Goal: Task Accomplishment & Management: Use online tool/utility

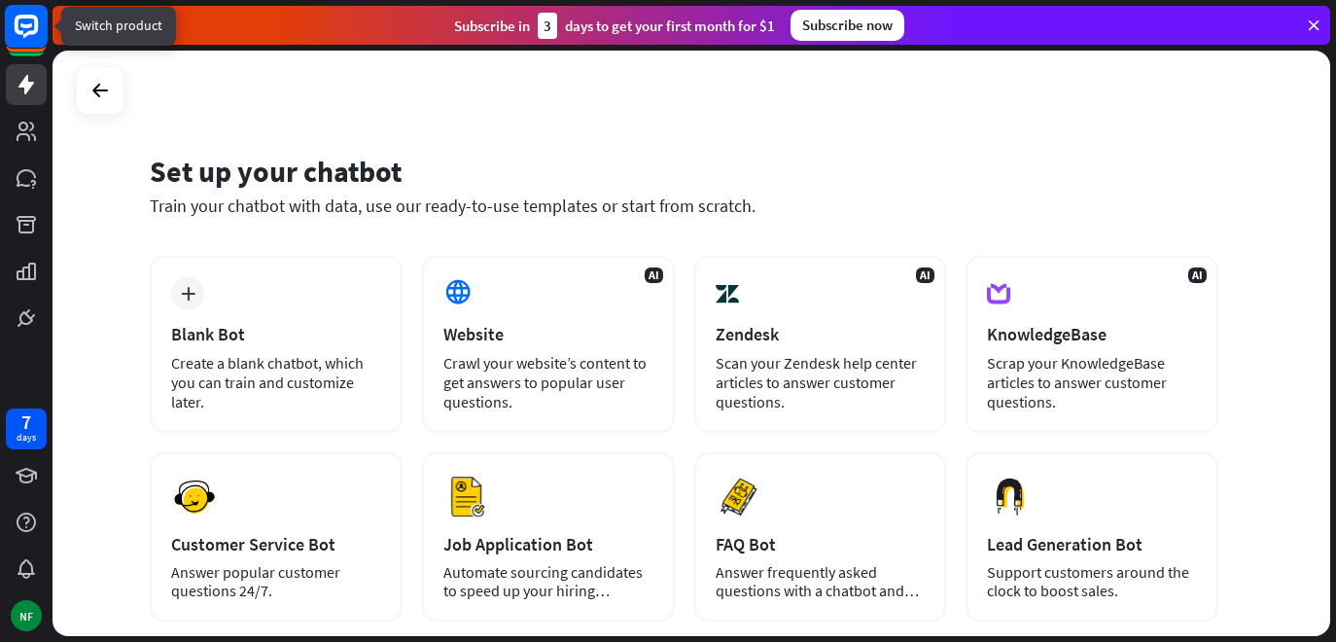
click at [19, 17] on icon at bounding box center [26, 26] width 23 height 23
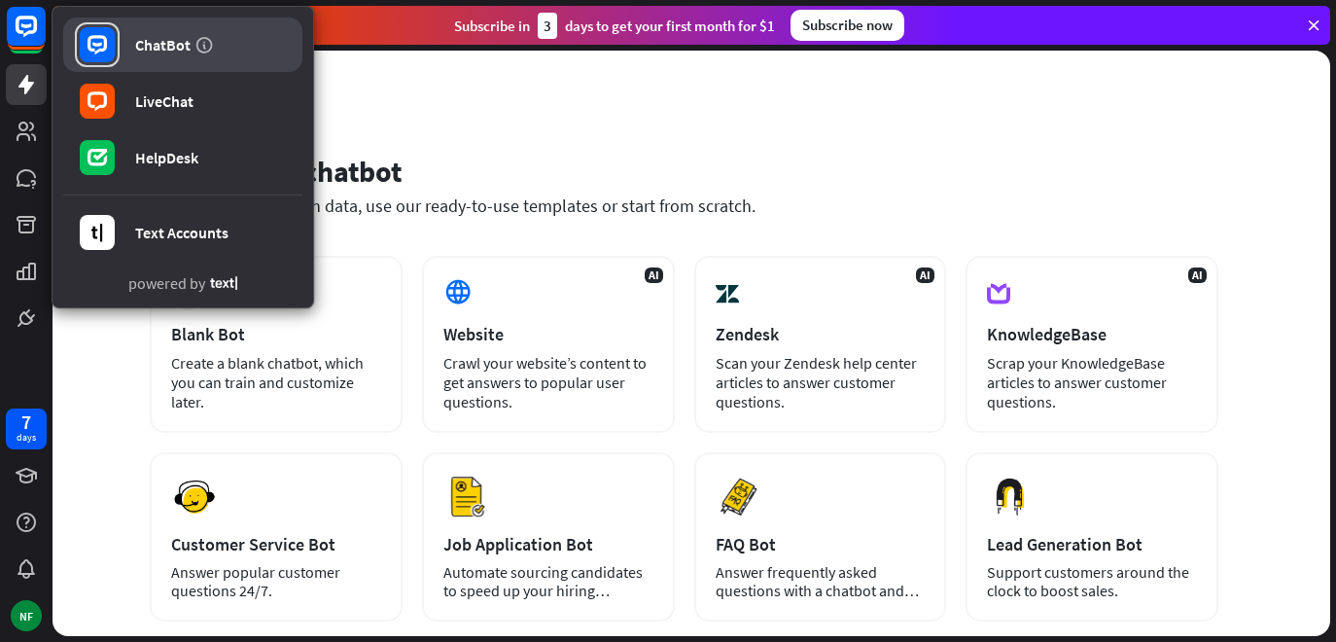
click at [188, 39] on div "ChatBot" at bounding box center [162, 44] width 55 height 19
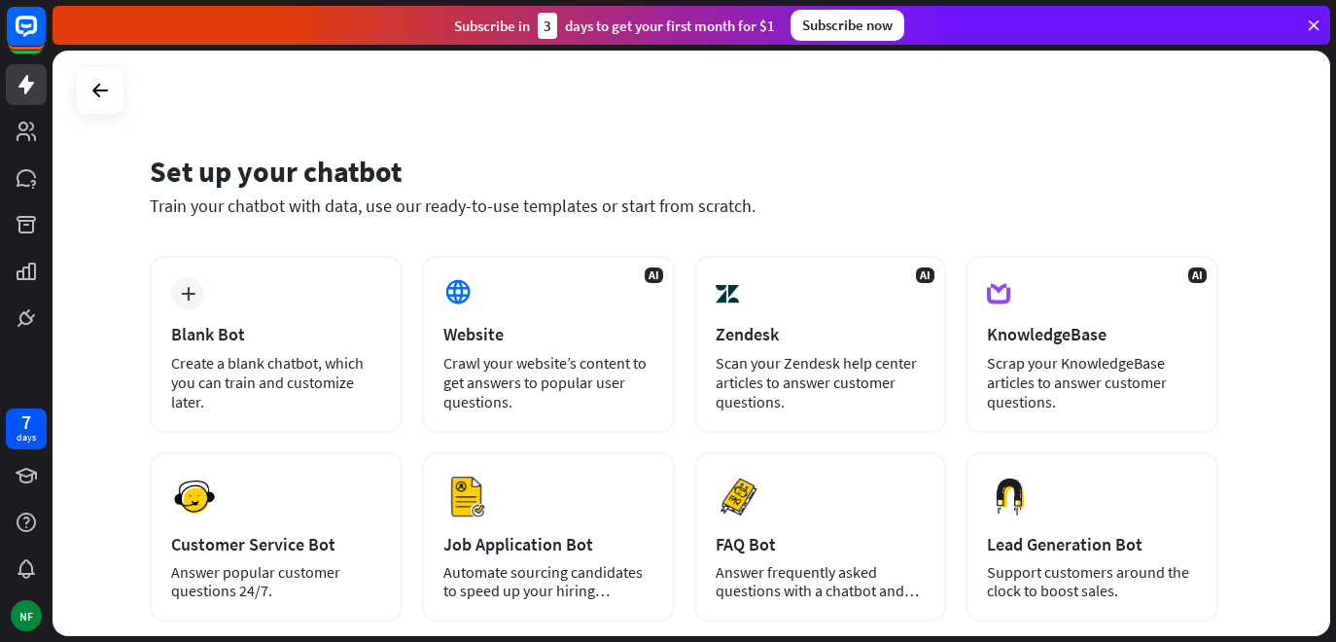
click at [204, 184] on div "Set up your chatbot" at bounding box center [684, 171] width 1069 height 37
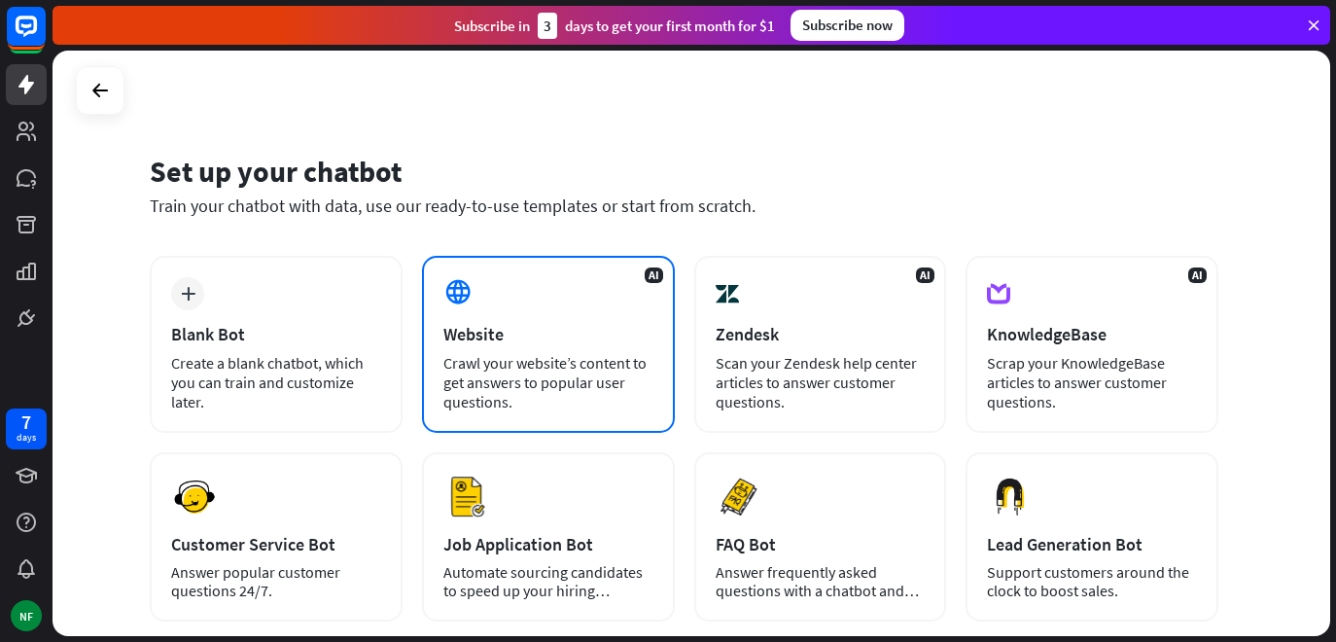
click at [529, 328] on div "Website" at bounding box center [548, 334] width 210 height 22
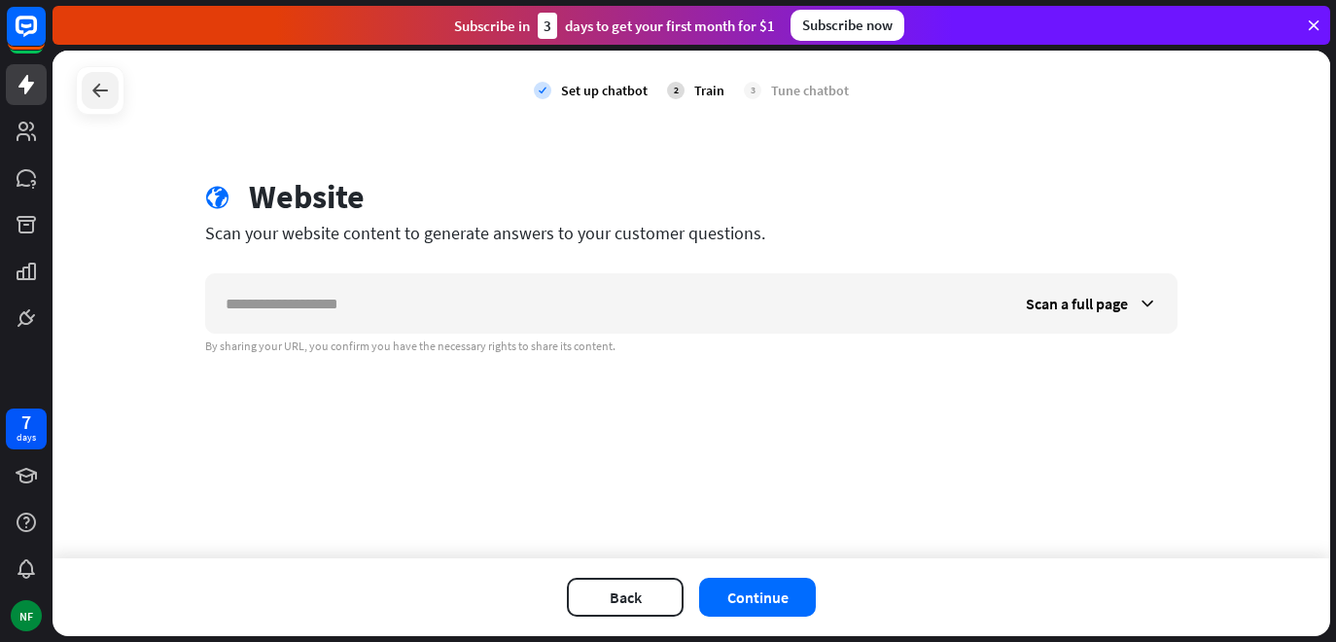
click at [100, 90] on icon at bounding box center [100, 90] width 23 height 23
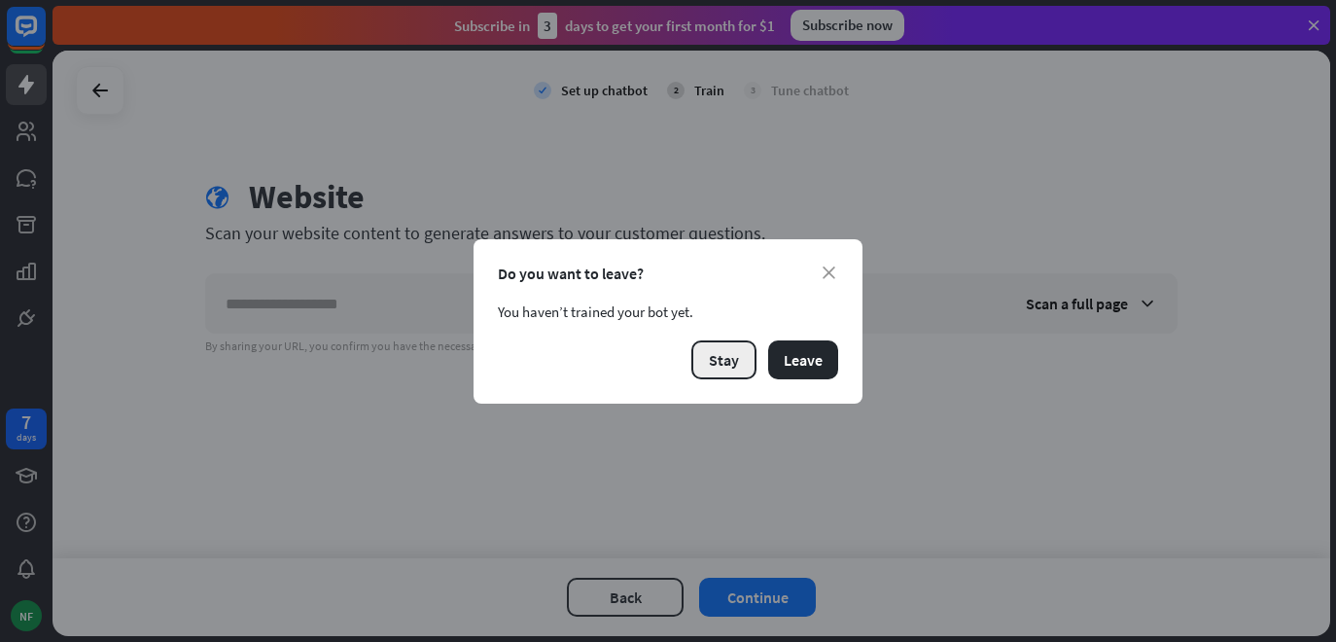
click at [737, 359] on button "Stay" at bounding box center [723, 359] width 65 height 39
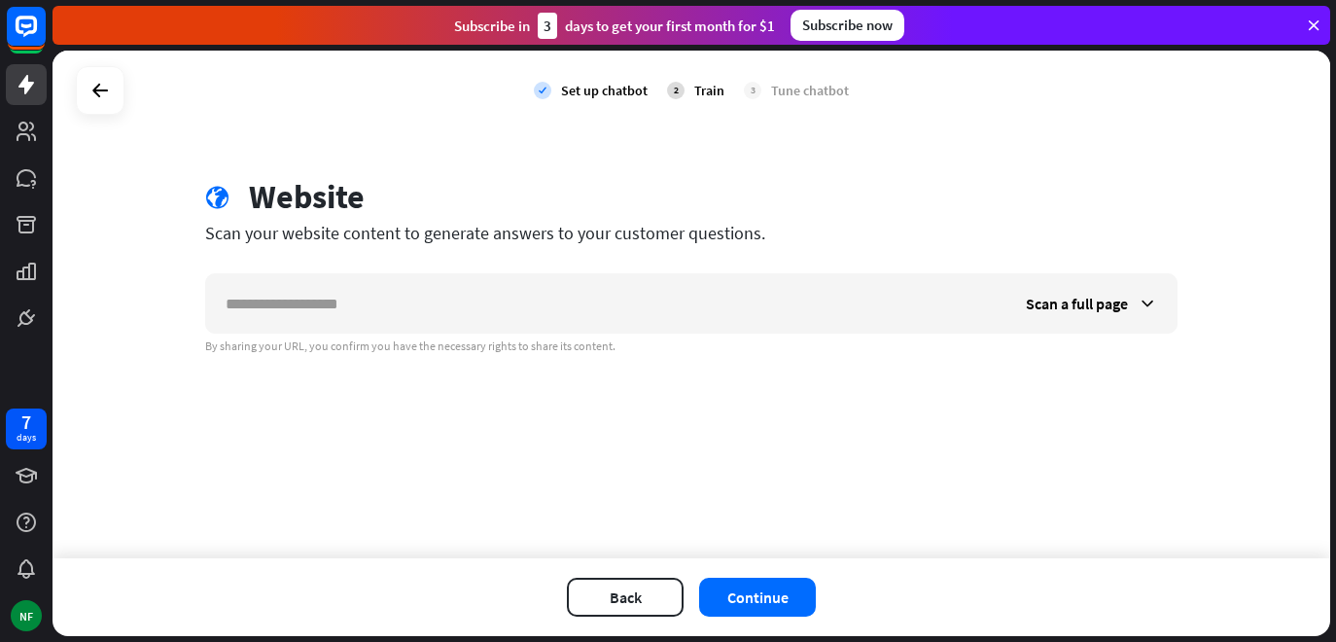
click at [80, 61] on div "check Set up chatbot 2 Train 3 Tune chatbot" at bounding box center [692, 91] width 1278 height 80
click at [102, 84] on icon at bounding box center [100, 90] width 23 height 23
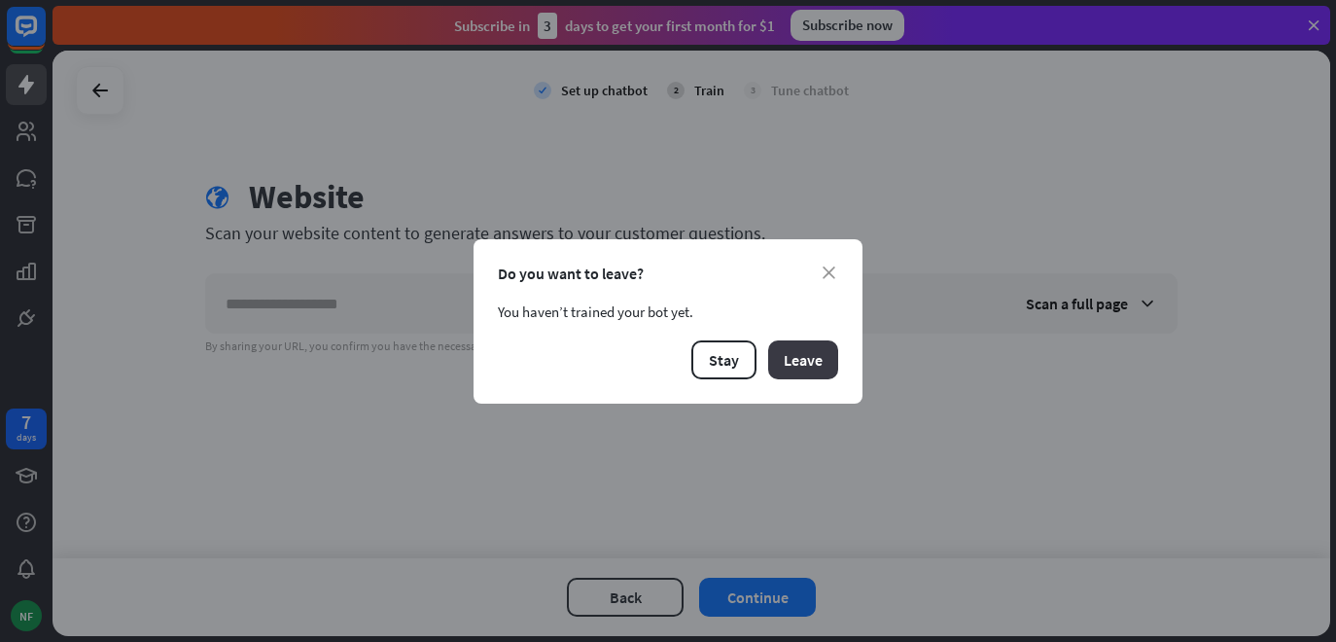
click at [785, 362] on button "Leave" at bounding box center [803, 359] width 70 height 39
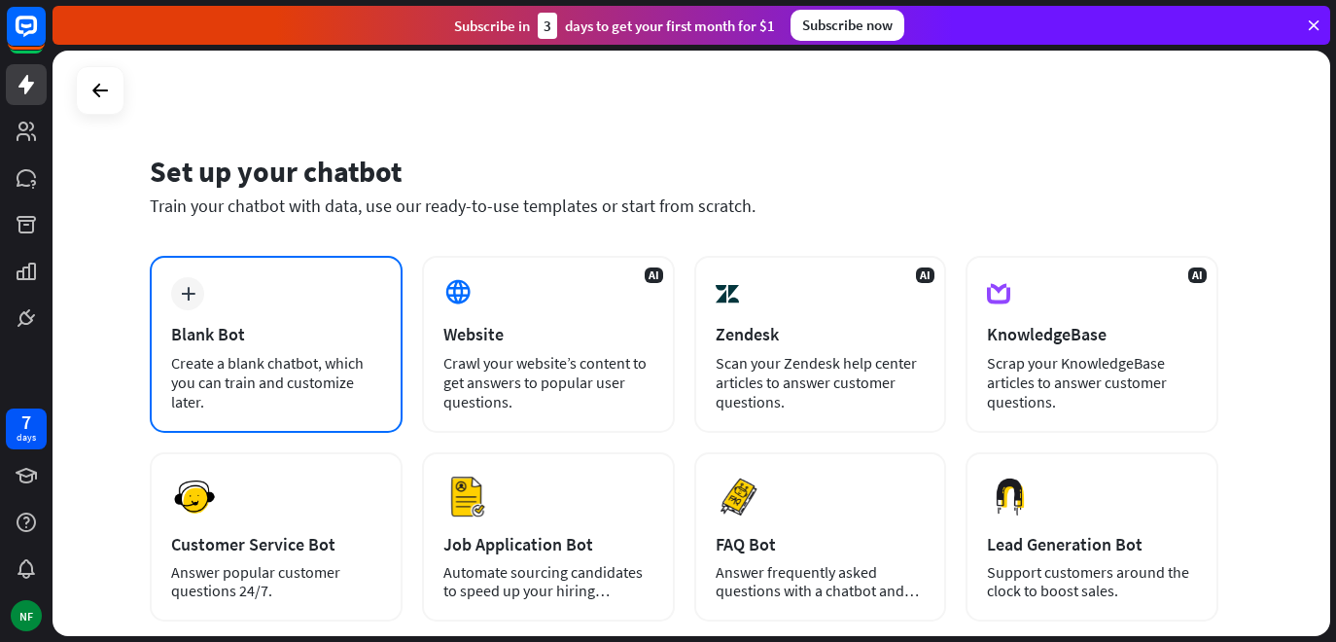
click at [209, 393] on div "Create a blank chatbot, which you can train and customize later." at bounding box center [276, 382] width 210 height 58
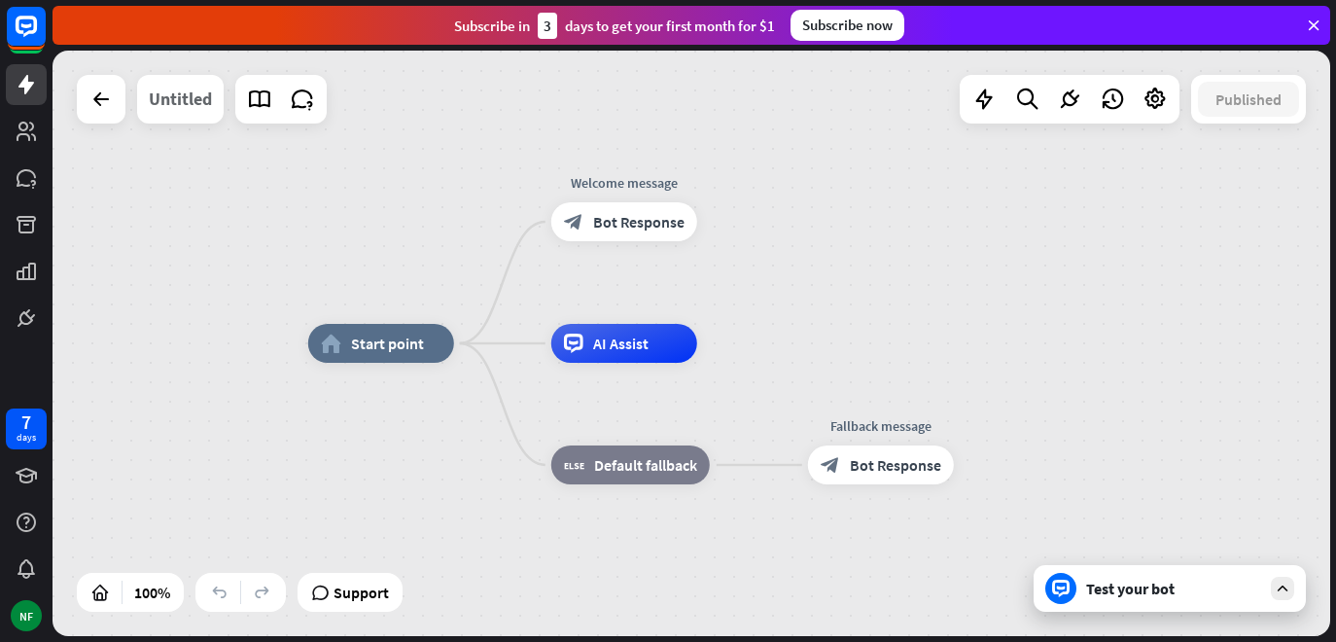
click at [174, 105] on div "Untitled" at bounding box center [180, 99] width 63 height 49
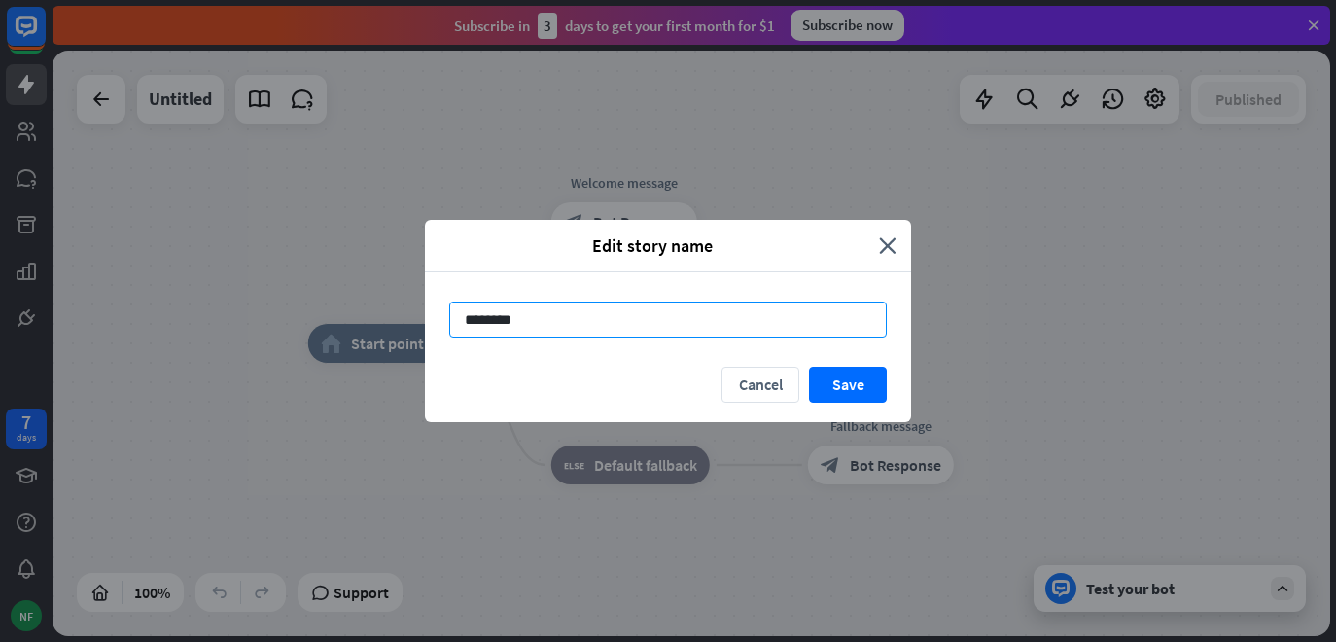
click at [575, 321] on input "********" at bounding box center [668, 319] width 438 height 36
type input "*"
type input "********"
click at [855, 385] on button "Save" at bounding box center [848, 385] width 78 height 36
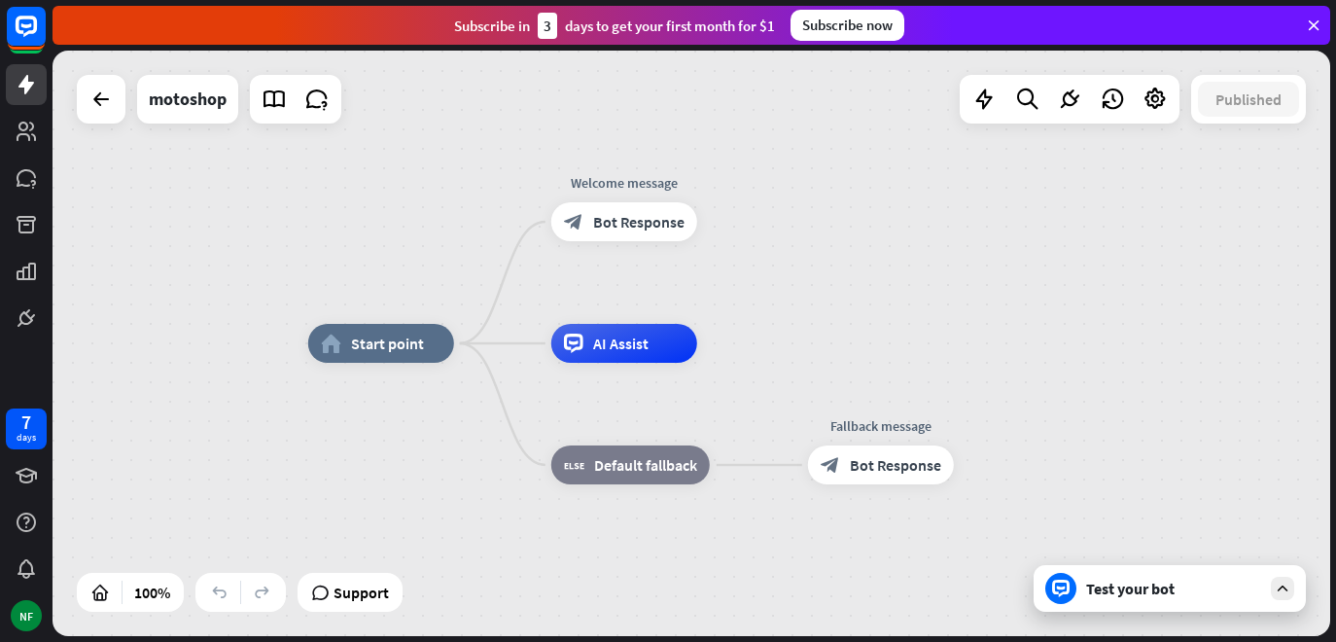
click at [1235, 601] on div "Test your bot" at bounding box center [1170, 588] width 272 height 47
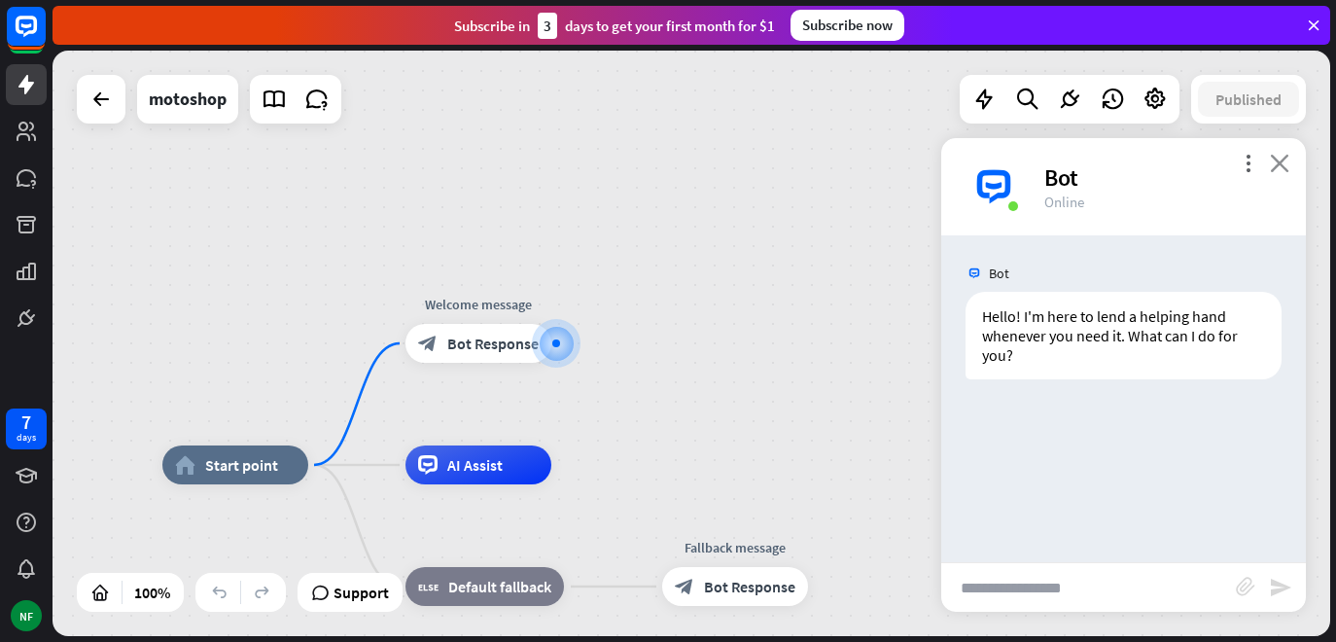
click at [1276, 160] on icon "close" at bounding box center [1279, 163] width 19 height 18
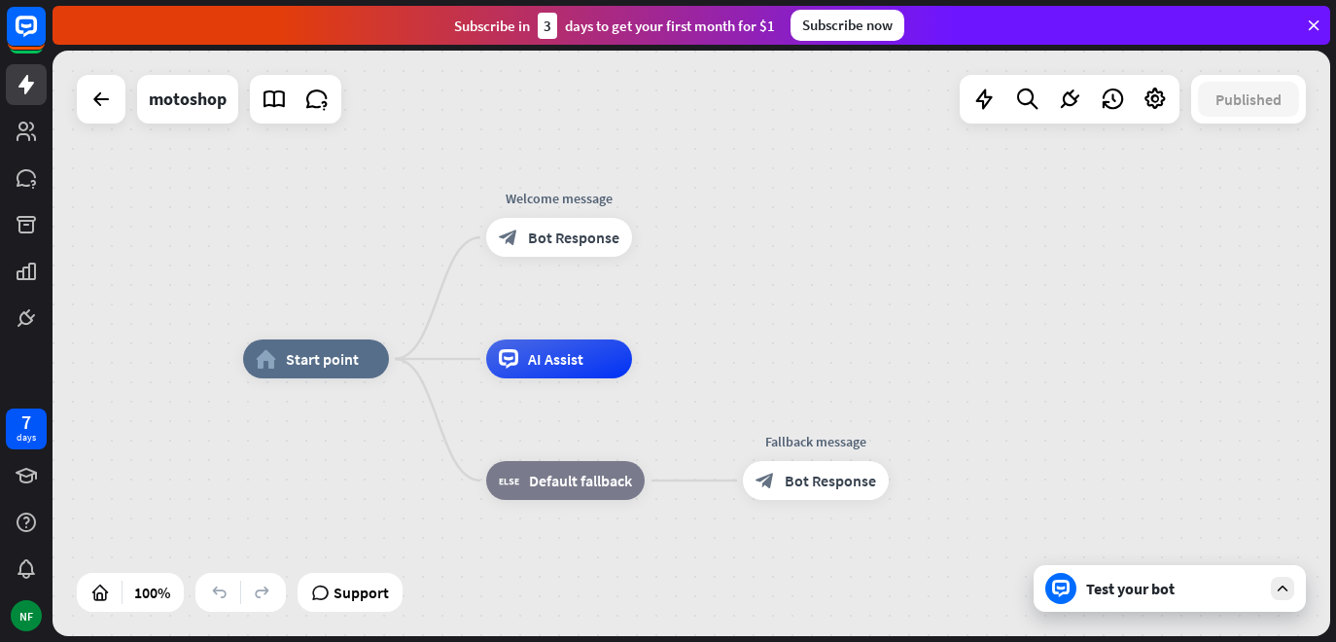
drag, startPoint x: 1137, startPoint y: 298, endPoint x: 1218, endPoint y: 192, distance: 133.2
click at [1218, 192] on div "home_2 Start point Welcome message block_bot_response Bot Response AI Assist bl…" at bounding box center [692, 343] width 1278 height 585
click at [1119, 596] on div "Test your bot" at bounding box center [1173, 588] width 175 height 19
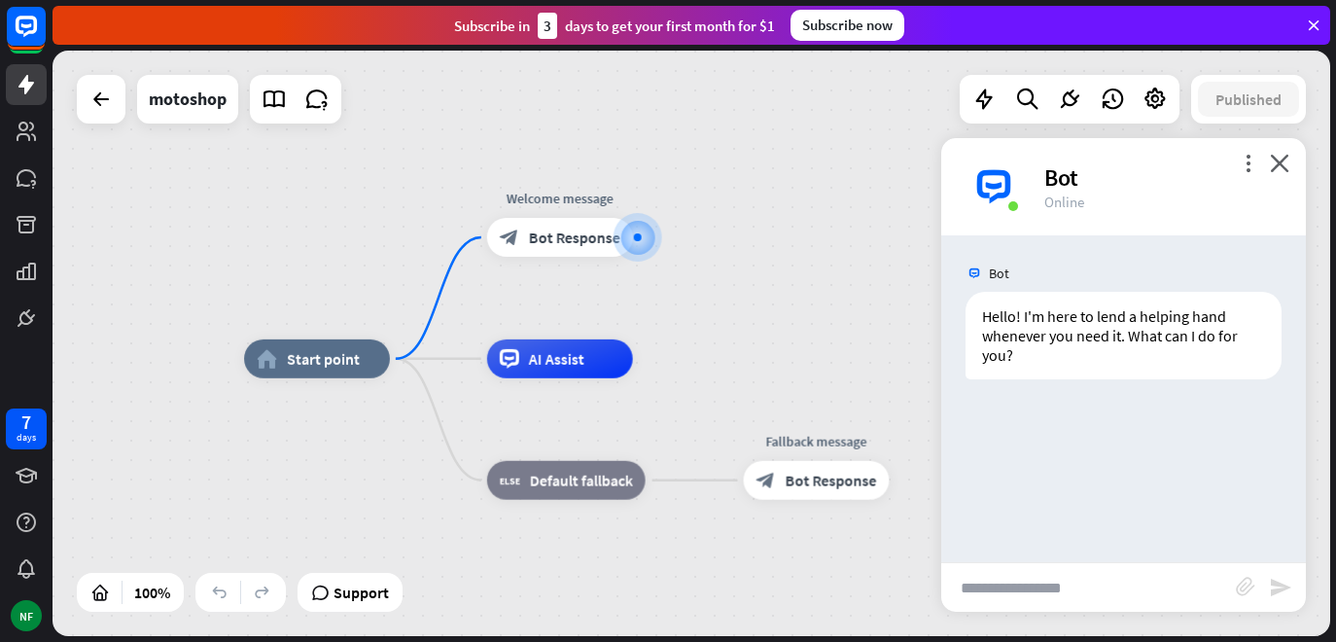
click at [1277, 153] on div "more_vert close Bot Online" at bounding box center [1123, 186] width 365 height 97
click at [1286, 164] on icon "close" at bounding box center [1279, 163] width 19 height 18
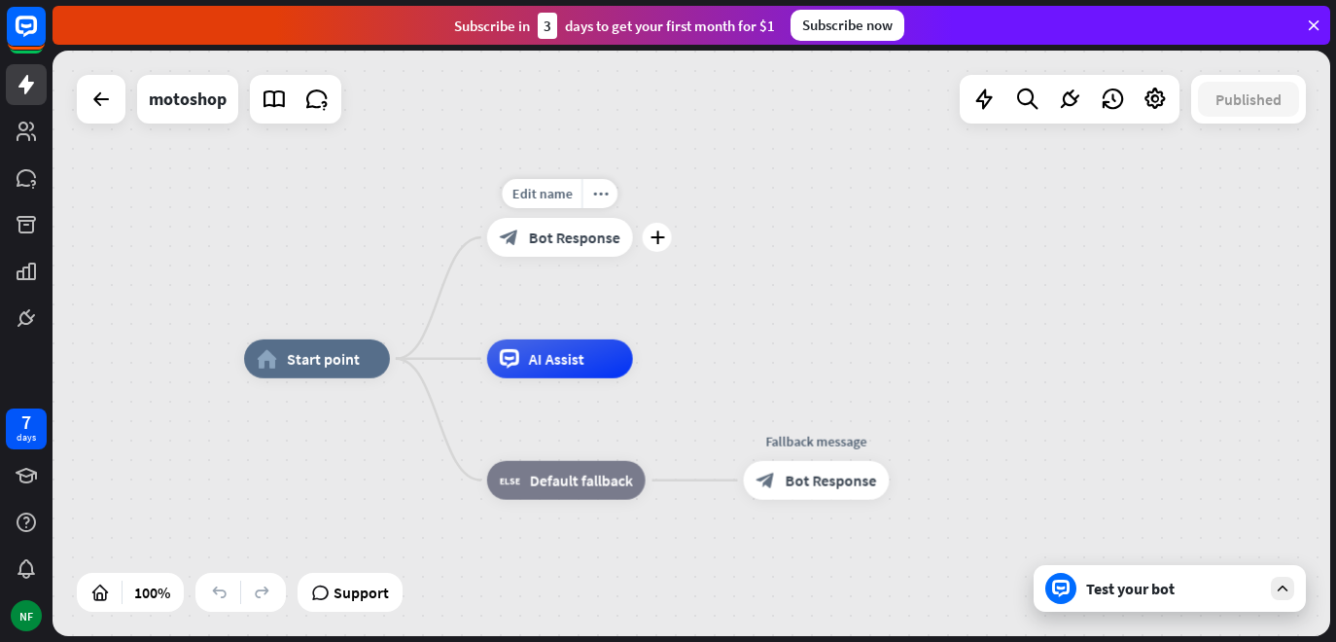
click at [522, 236] on div "block_bot_response Bot Response" at bounding box center [560, 237] width 146 height 39
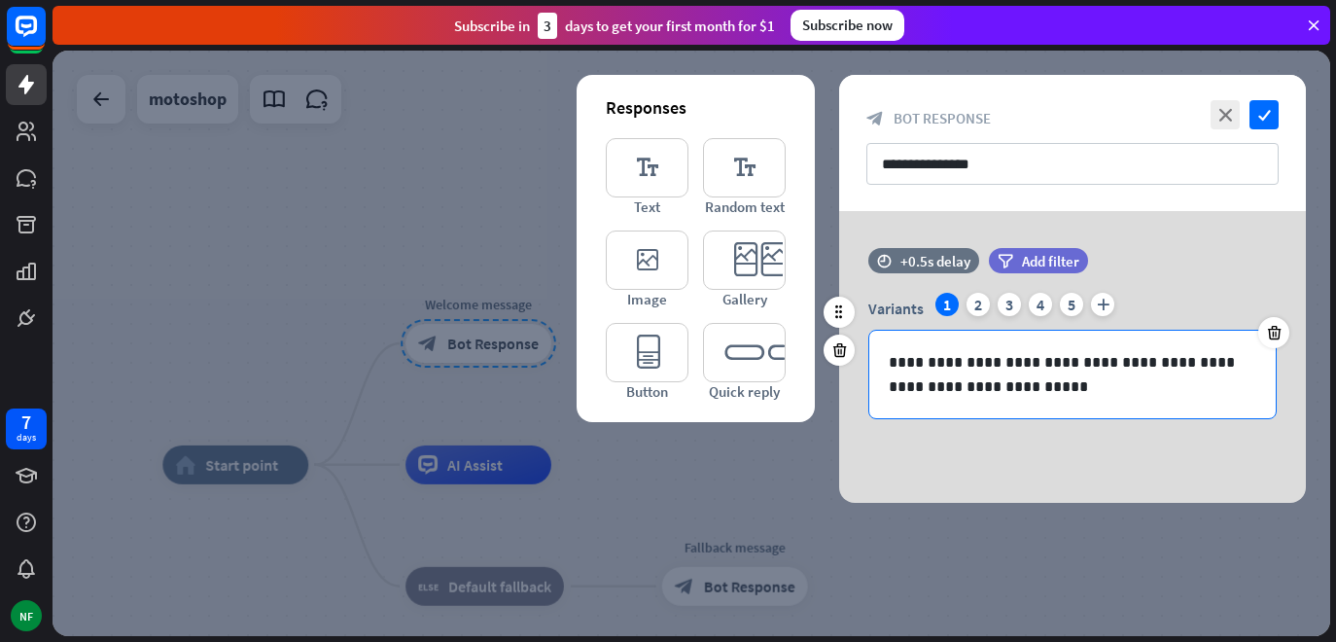
click at [1009, 386] on p "**********" at bounding box center [1073, 374] width 368 height 49
